Goal: Find specific page/section: Find specific page/section

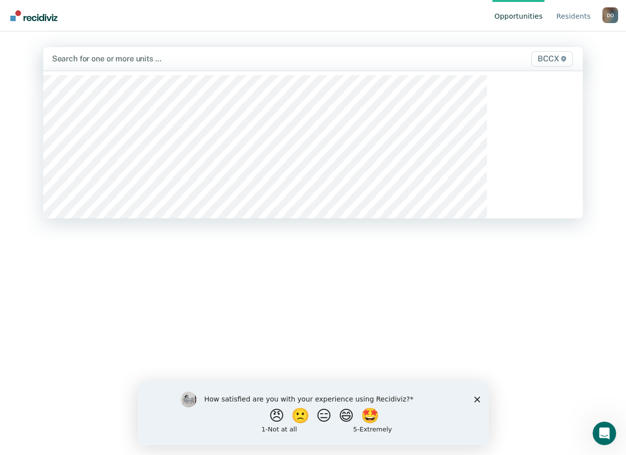
click at [418, 65] on div "BCCX" at bounding box center [496, 59] width 157 height 16
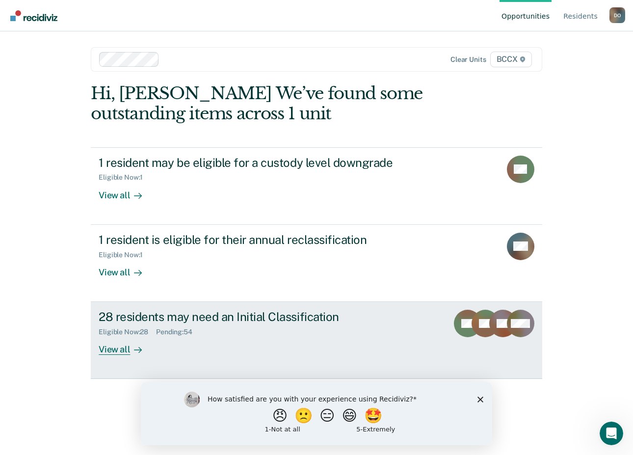
click at [113, 345] on div "View all" at bounding box center [126, 345] width 55 height 19
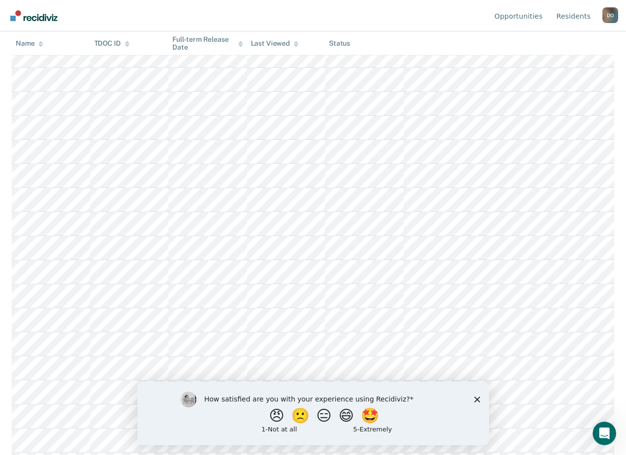
scroll to position [245, 0]
click at [378, 414] on button "🤩" at bounding box center [370, 415] width 27 height 20
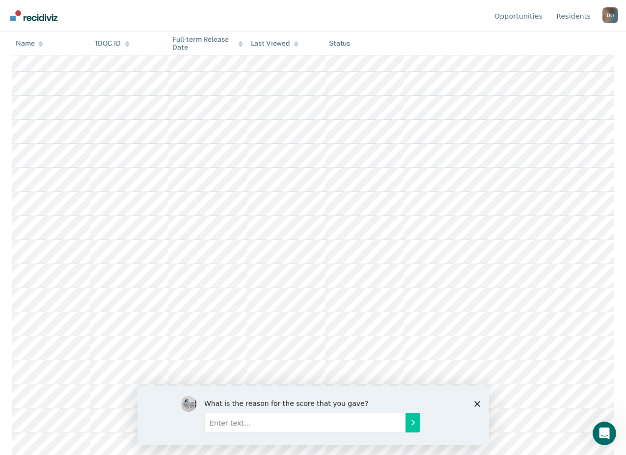
scroll to position [413, 0]
click at [474, 401] on polygon "Close survey" at bounding box center [477, 403] width 6 height 6
